Goal: Task Accomplishment & Management: Use online tool/utility

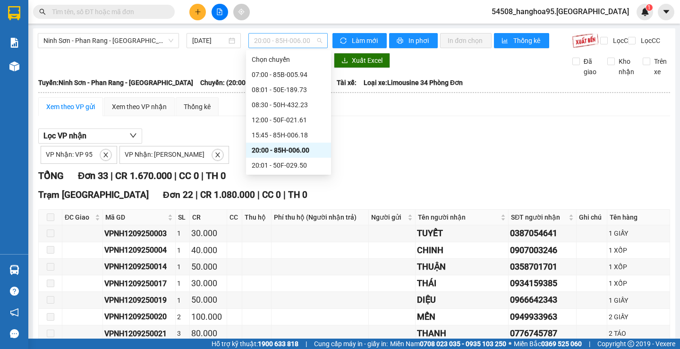
click at [314, 41] on span "20:00 - 85H-006.00" at bounding box center [288, 41] width 68 height 14
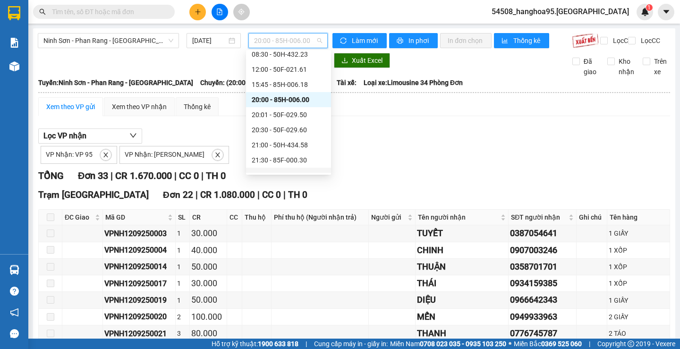
scroll to position [91, 0]
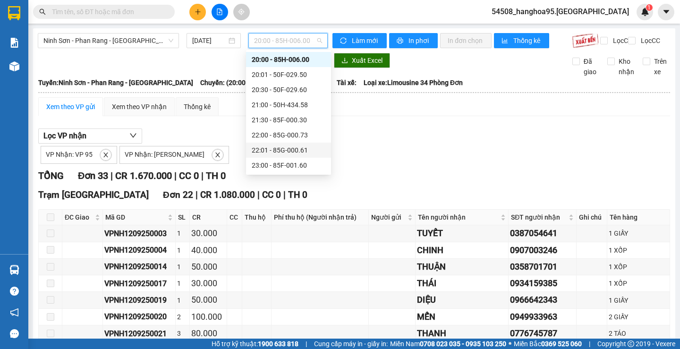
click at [302, 154] on div "22:01 - 85G-000.61" at bounding box center [289, 150] width 74 height 10
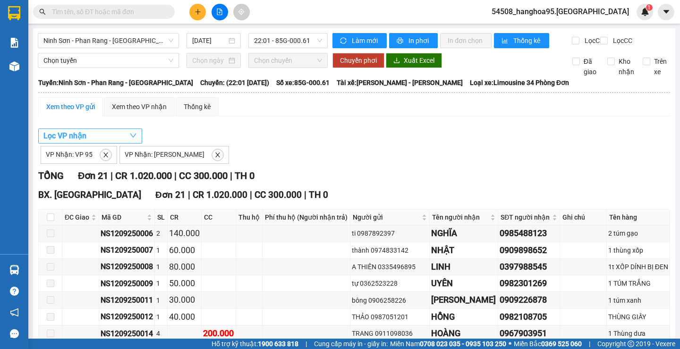
click at [57, 140] on span "Lọc VP nhận" at bounding box center [64, 136] width 43 height 12
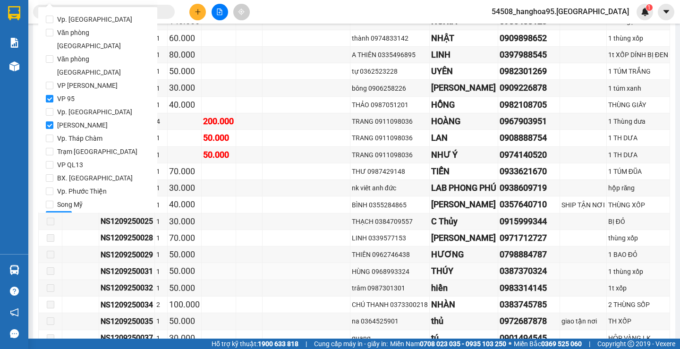
scroll to position [236, 0]
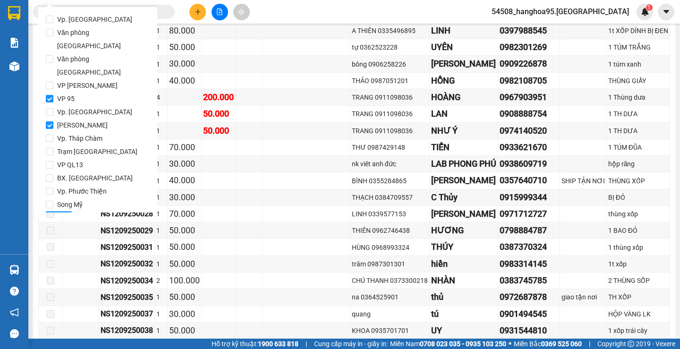
click at [56, 213] on span "Lọc" at bounding box center [58, 218] width 11 height 10
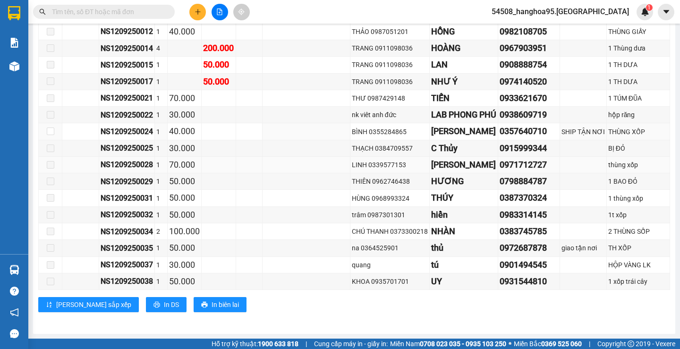
scroll to position [319, 0]
click at [164, 305] on span "In DS" at bounding box center [171, 304] width 15 height 10
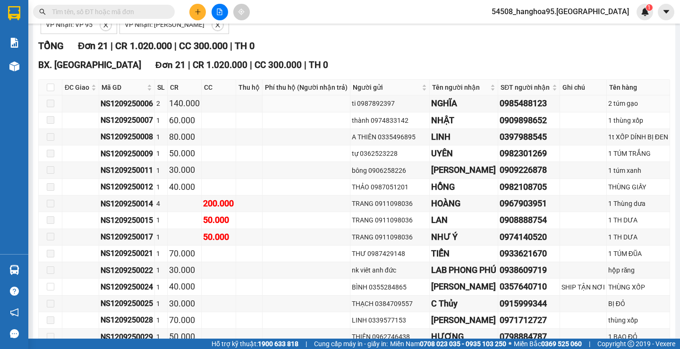
scroll to position [0, 0]
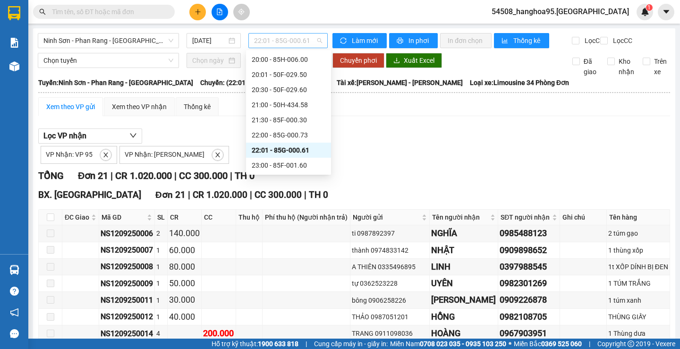
click at [285, 46] on span "22:01 - 85G-000.61" at bounding box center [288, 41] width 68 height 14
click at [289, 135] on div "22:00 - 85G-000.73" at bounding box center [289, 135] width 74 height 10
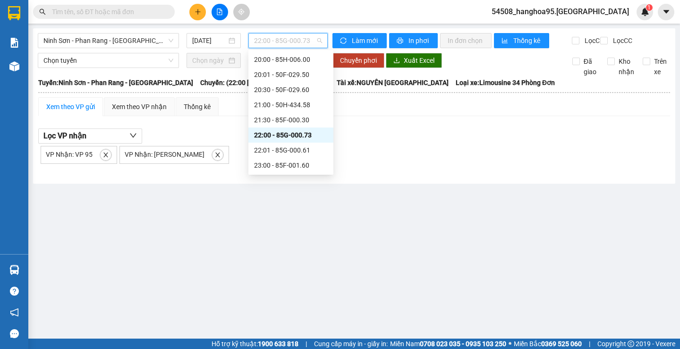
click at [312, 39] on span "22:00 - 85G-000.73" at bounding box center [288, 41] width 68 height 14
click at [290, 166] on div "23:00 - 85F-001.60" at bounding box center [291, 165] width 74 height 10
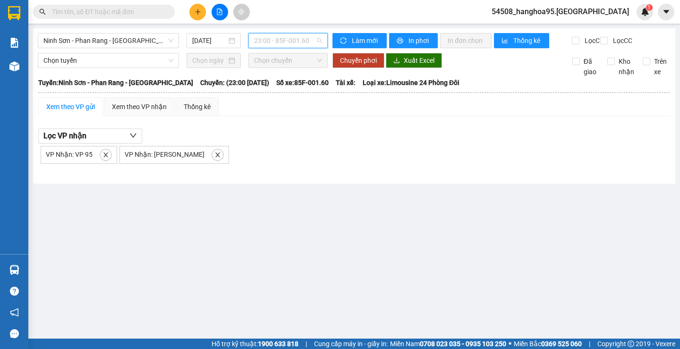
click at [314, 42] on span "23:00 - 85F-001.60" at bounding box center [288, 41] width 68 height 14
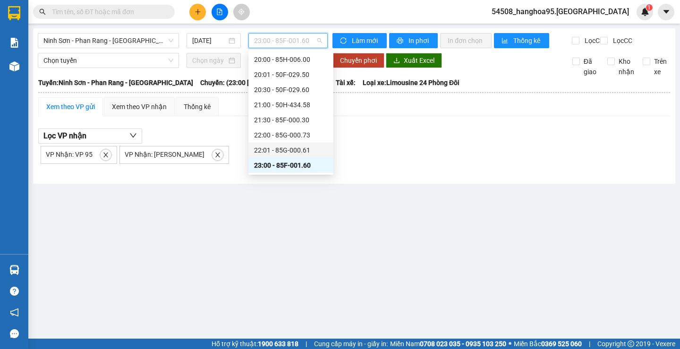
click at [288, 149] on div "22:01 - 85G-000.61" at bounding box center [291, 150] width 74 height 10
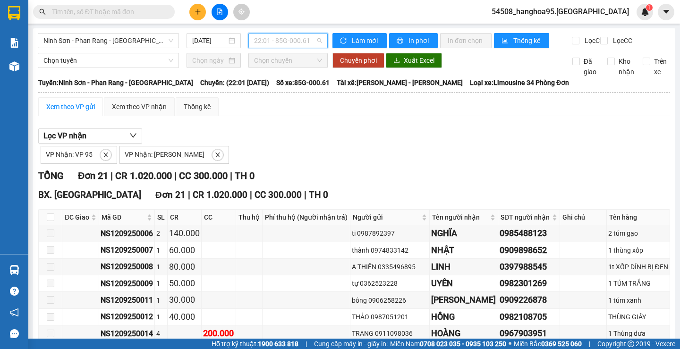
click at [310, 41] on span "22:01 - 85G-000.61" at bounding box center [288, 41] width 68 height 14
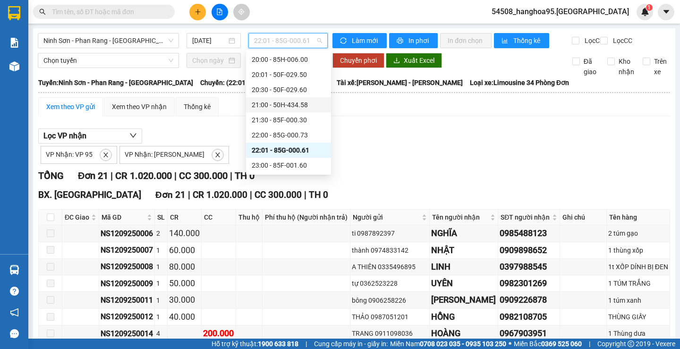
click at [289, 103] on div "21:00 - 50H-434.58" at bounding box center [289, 105] width 74 height 10
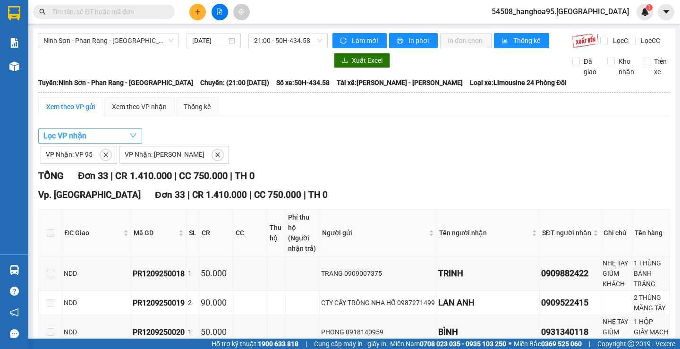
click at [48, 142] on span "Lọc VP nhận" at bounding box center [64, 136] width 43 height 12
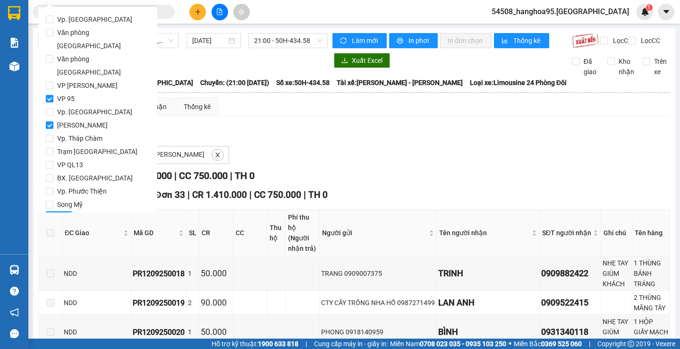
click at [61, 213] on span "Lọc" at bounding box center [58, 218] width 11 height 10
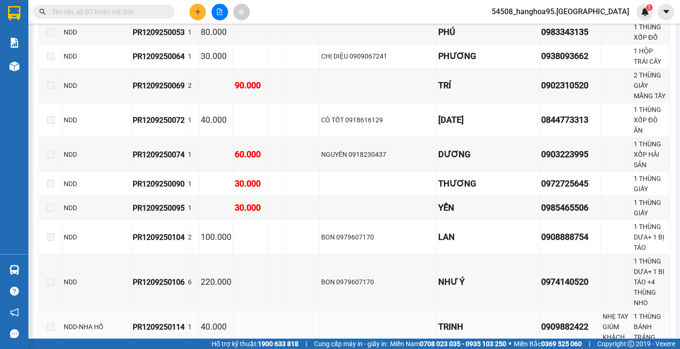
scroll to position [775, 0]
